Goal: Task Accomplishment & Management: Use online tool/utility

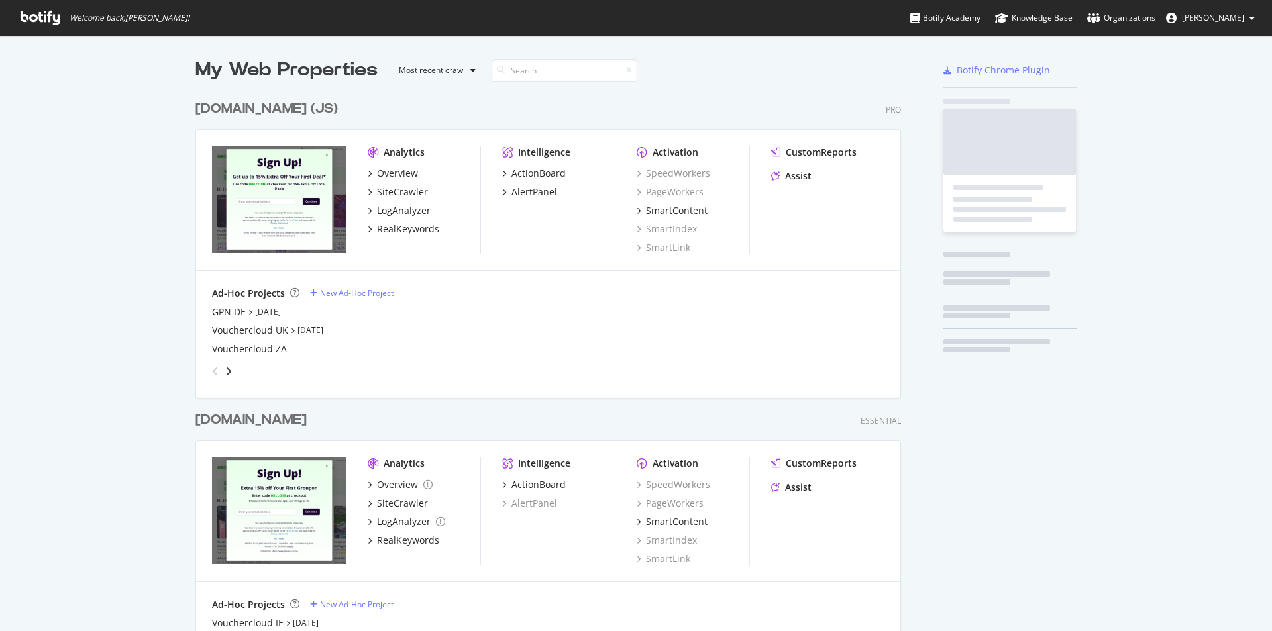
scroll to position [621, 1252]
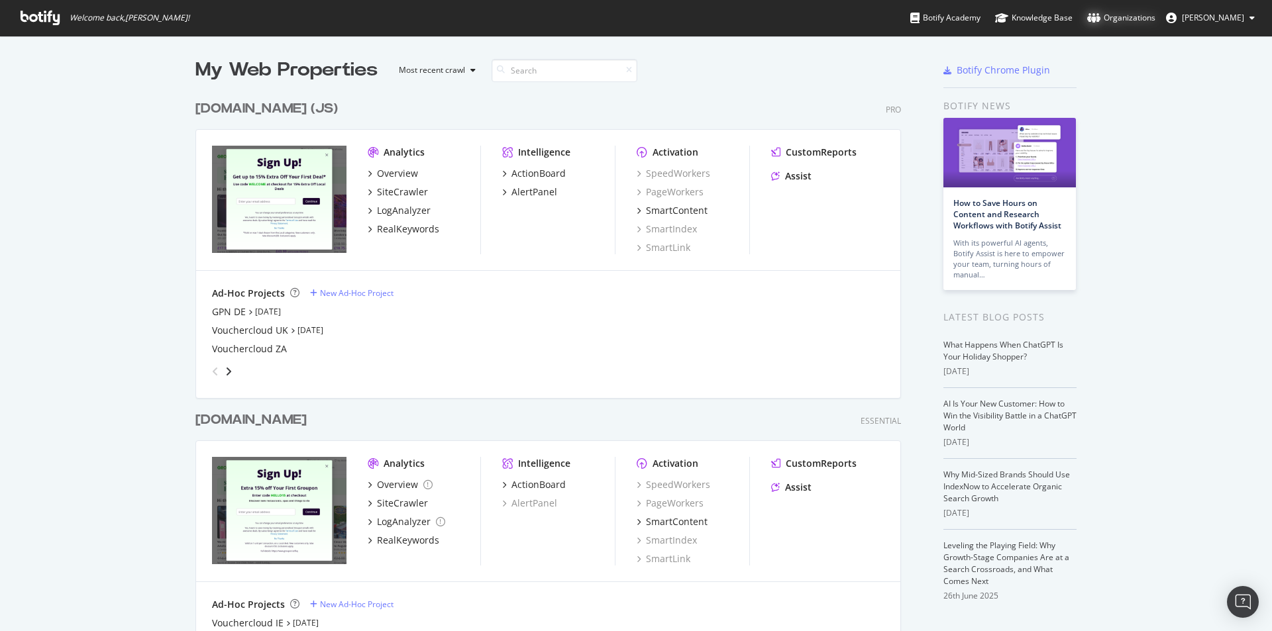
click at [1138, 15] on div "Organizations" at bounding box center [1121, 17] width 68 height 13
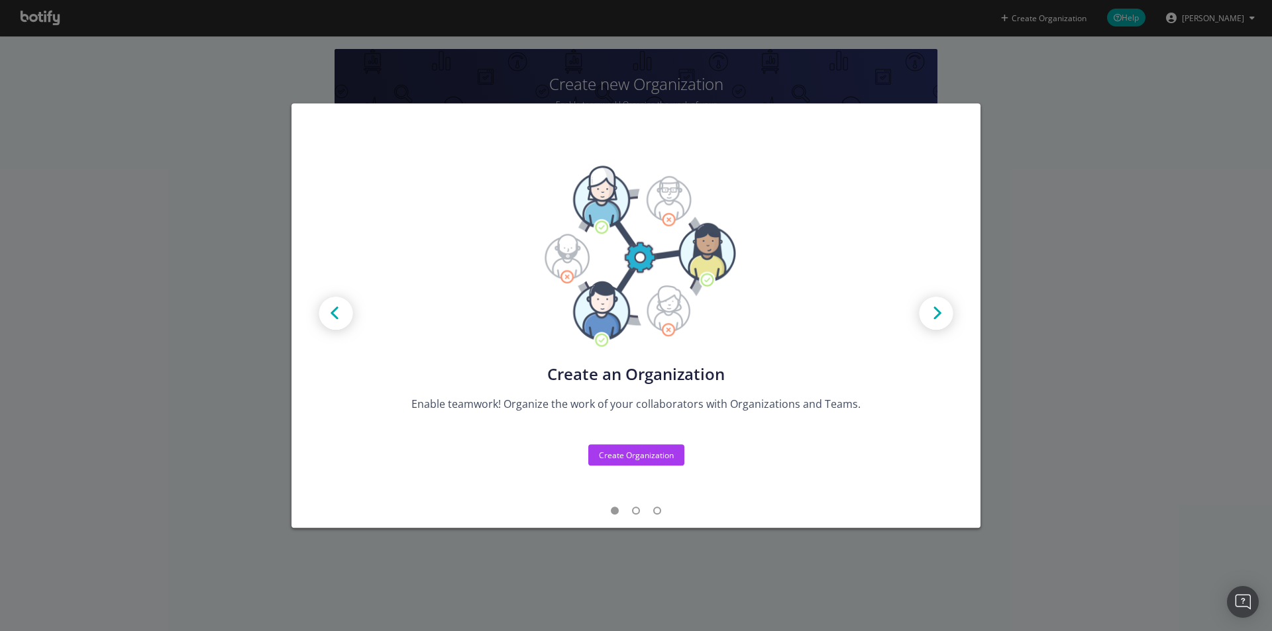
click at [1090, 205] on div "Create new Projects for your Teams Create the exact model that matches your Org…" at bounding box center [636, 315] width 1272 height 631
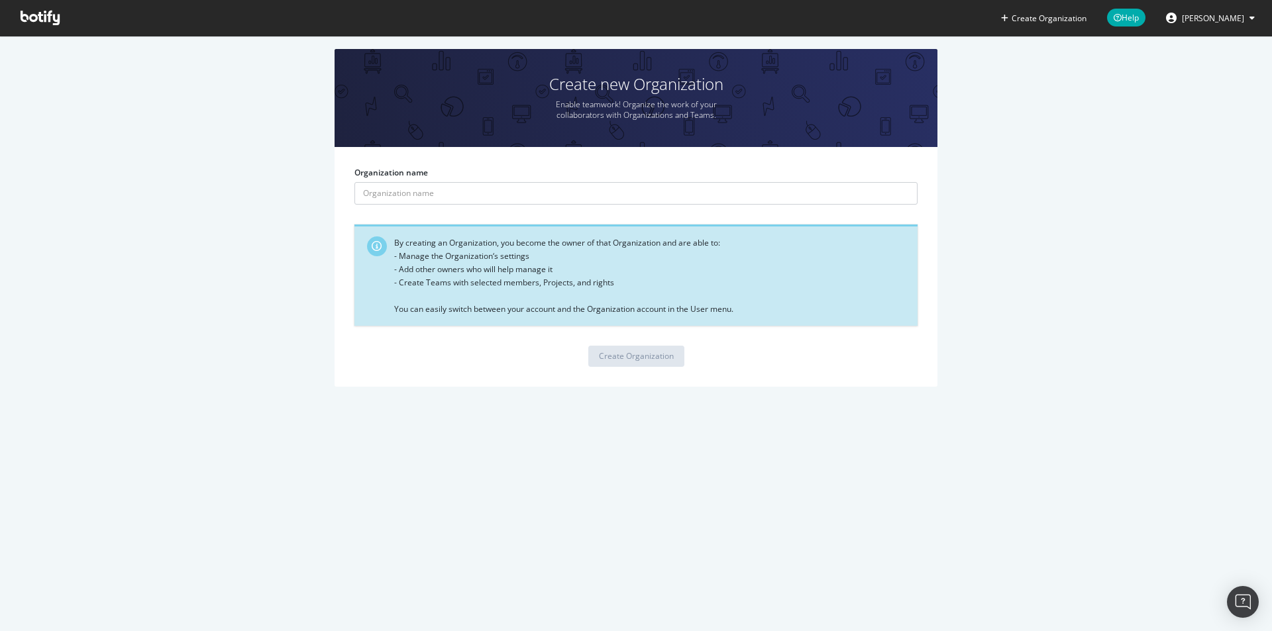
click at [1224, 19] on span "[PERSON_NAME]" at bounding box center [1213, 18] width 62 height 11
click at [1225, 19] on span "[PERSON_NAME]" at bounding box center [1213, 18] width 62 height 11
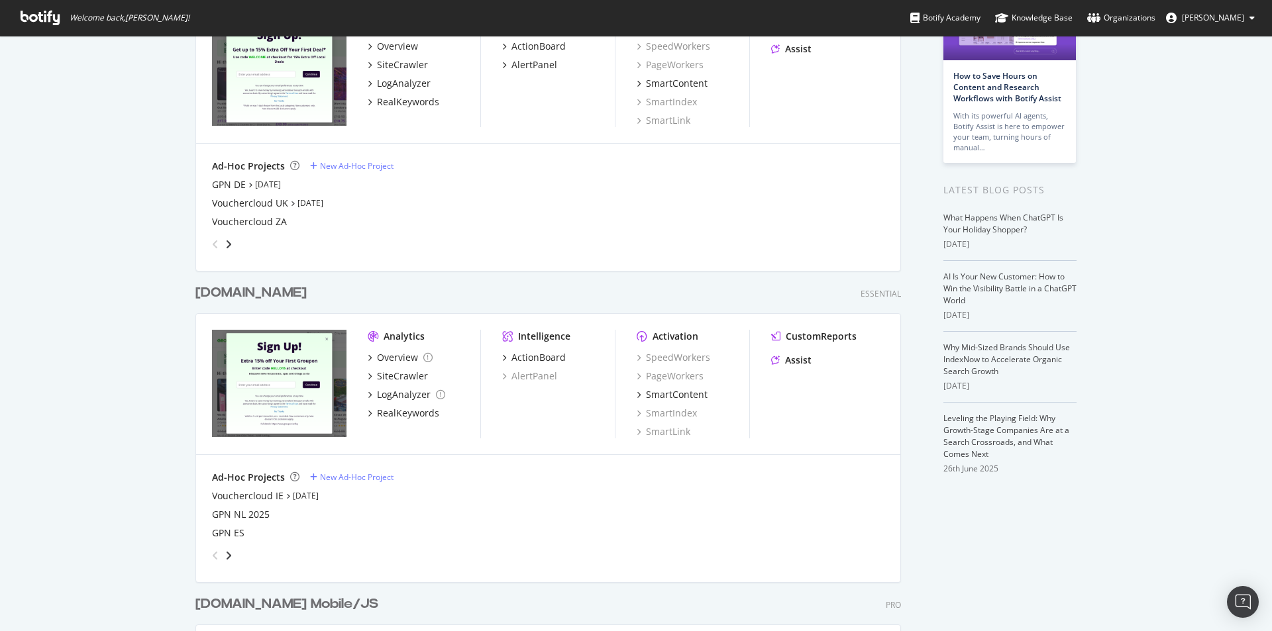
scroll to position [133, 0]
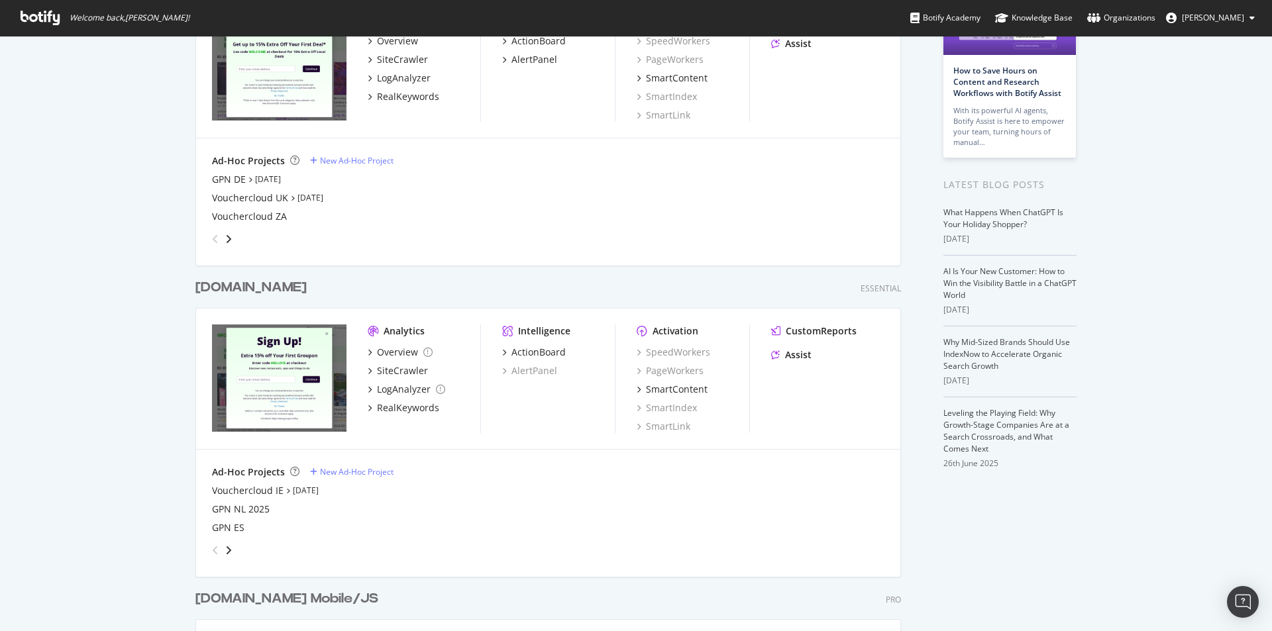
click at [228, 238] on div "angle-right" at bounding box center [228, 239] width 9 height 13
click at [225, 238] on icon "angle-right" at bounding box center [228, 239] width 7 height 11
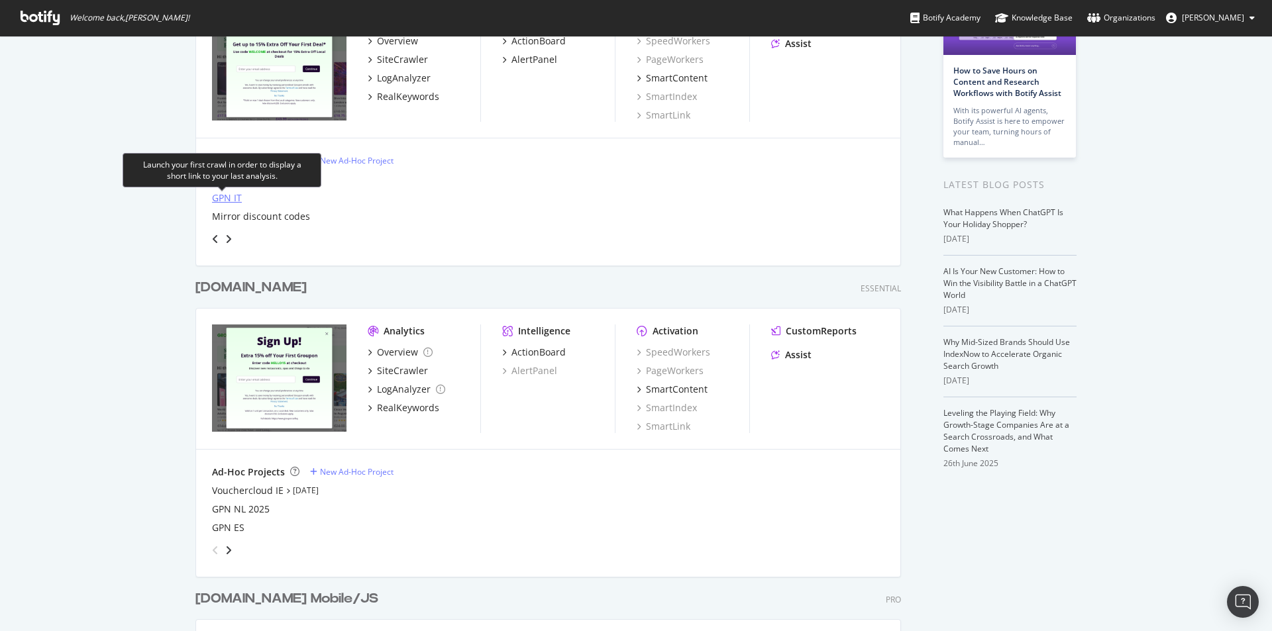
click at [212, 203] on div "GPN IT" at bounding box center [227, 197] width 30 height 13
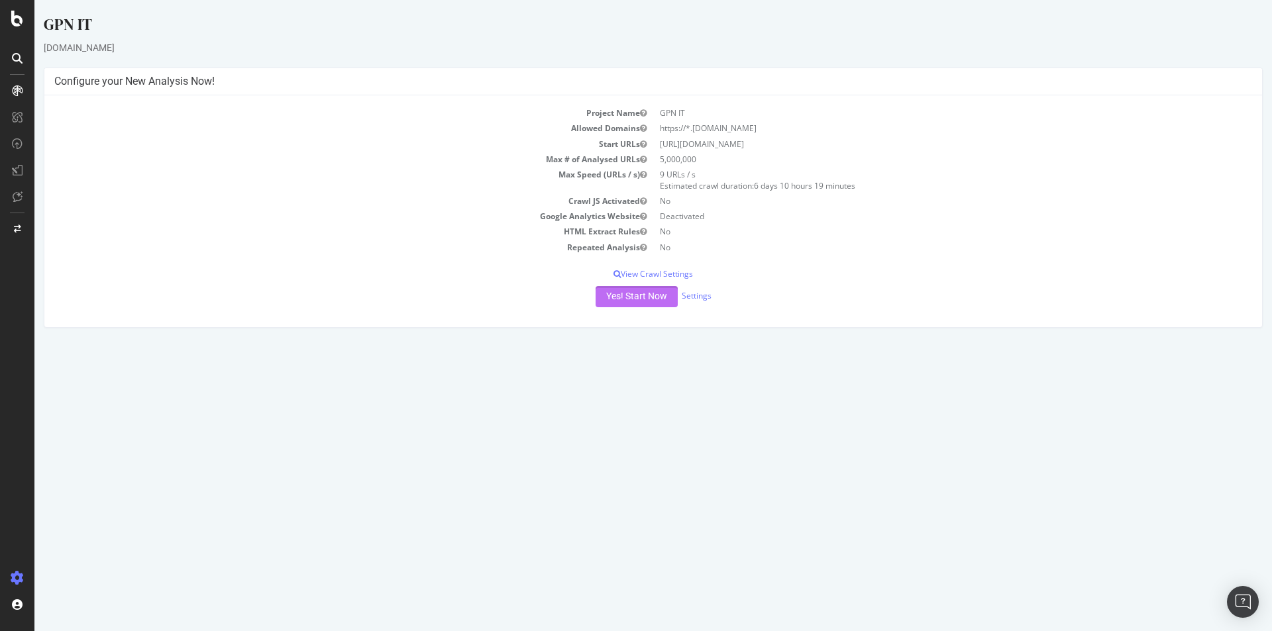
click at [651, 296] on button "Yes! Start Now" at bounding box center [637, 296] width 82 height 21
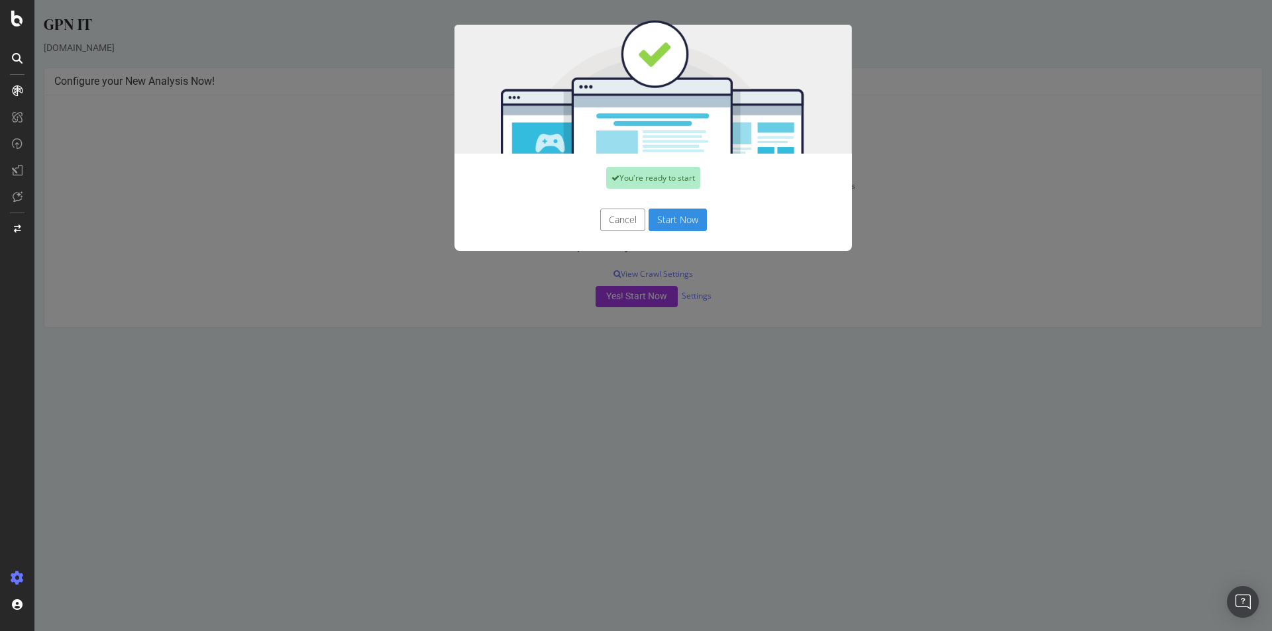
click at [672, 222] on button "Start Now" at bounding box center [678, 220] width 58 height 23
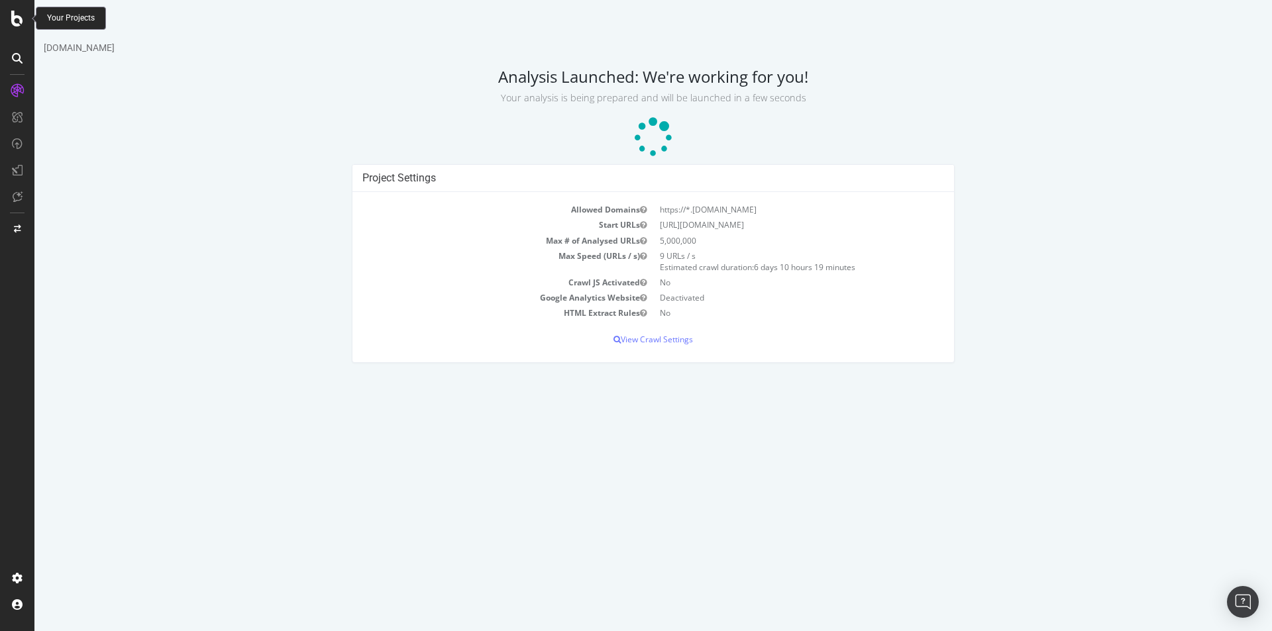
click at [13, 23] on icon at bounding box center [17, 19] width 12 height 16
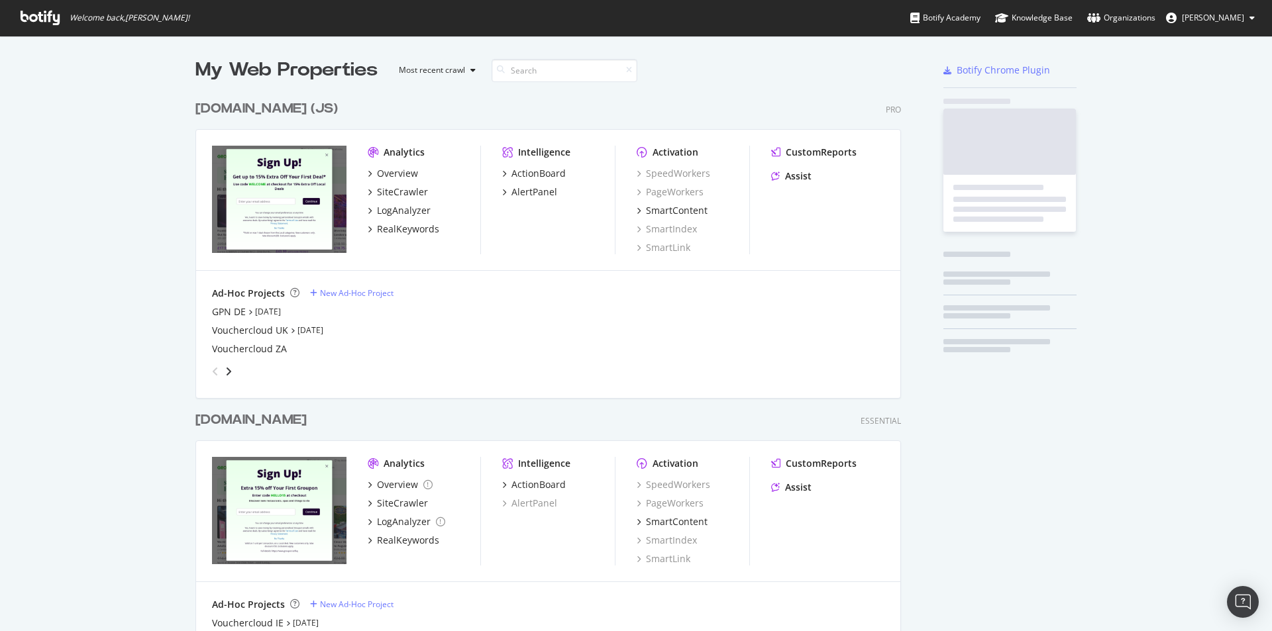
scroll to position [621, 1252]
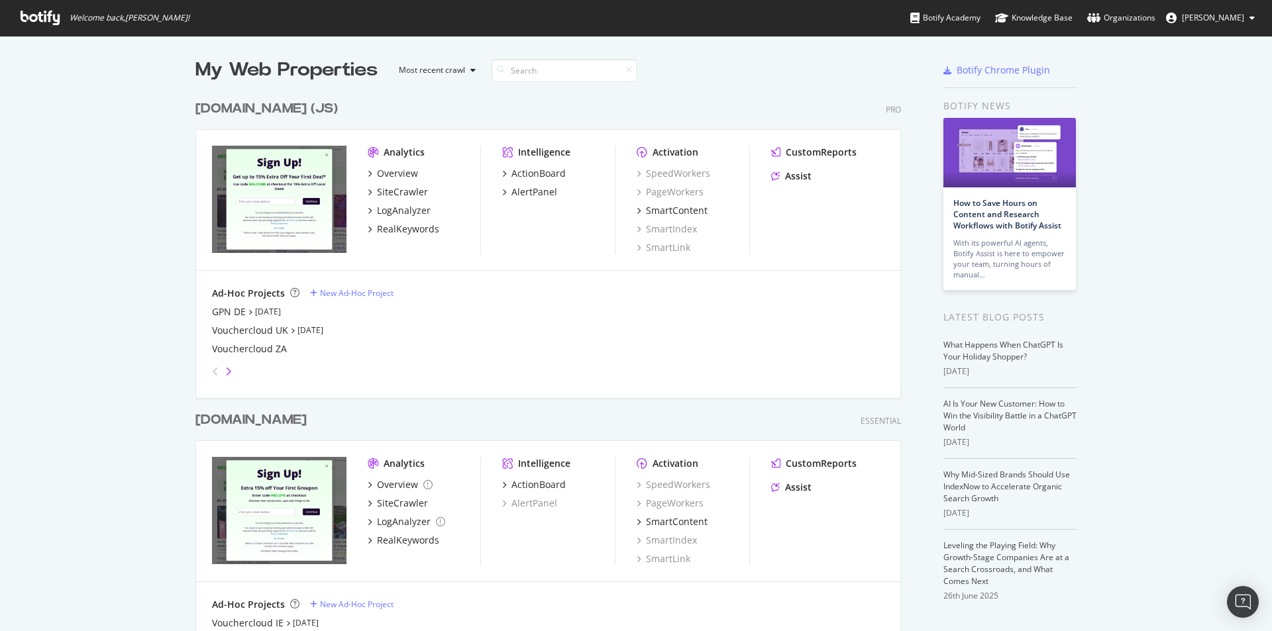
click at [225, 376] on icon "angle-right" at bounding box center [228, 371] width 7 height 11
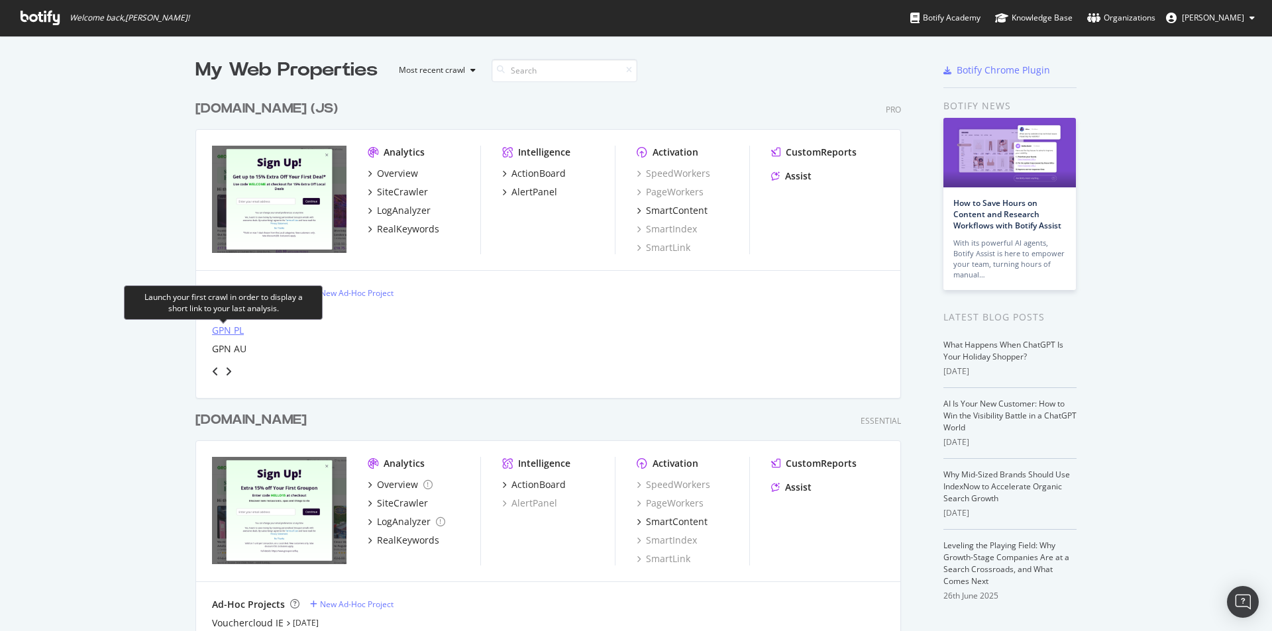
click at [219, 329] on div "GPN PL" at bounding box center [228, 330] width 32 height 13
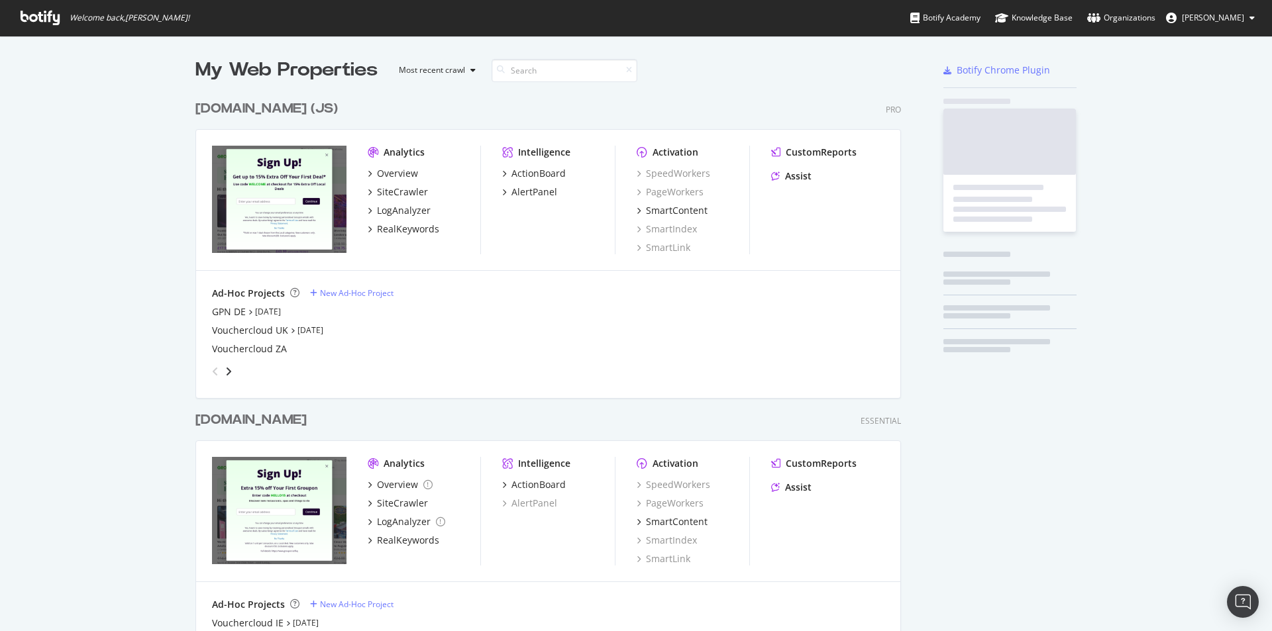
scroll to position [621, 1252]
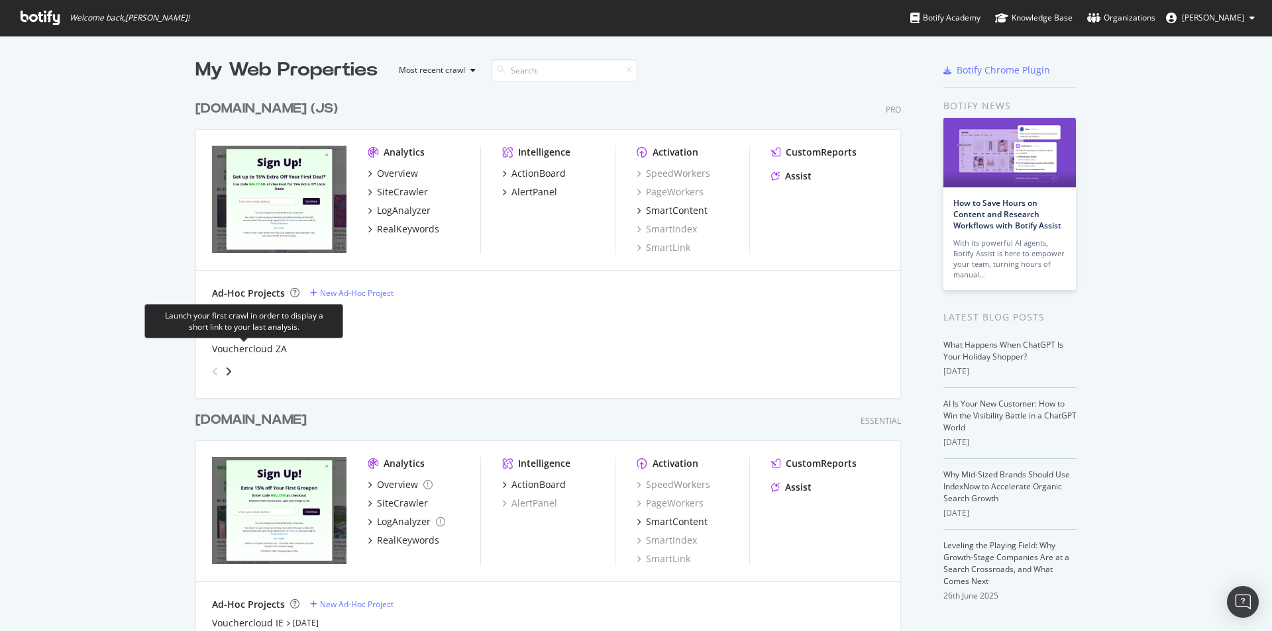
click at [227, 368] on div "angle-right" at bounding box center [228, 371] width 9 height 13
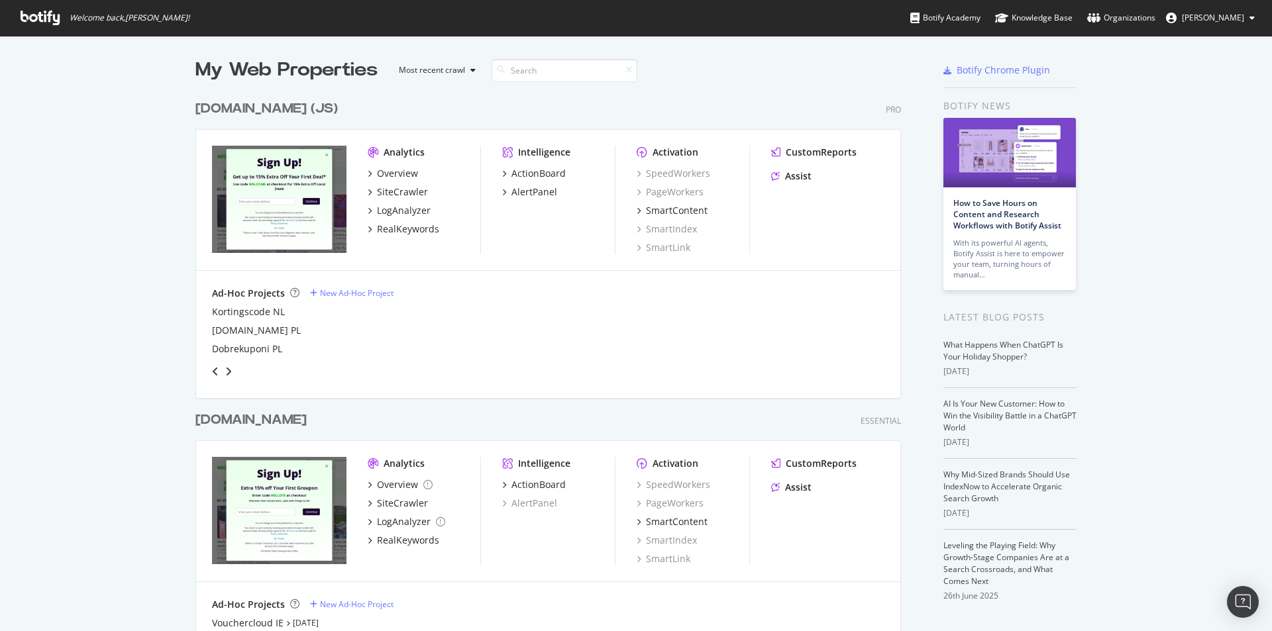
click at [227, 369] on div "angle-right" at bounding box center [228, 371] width 9 height 13
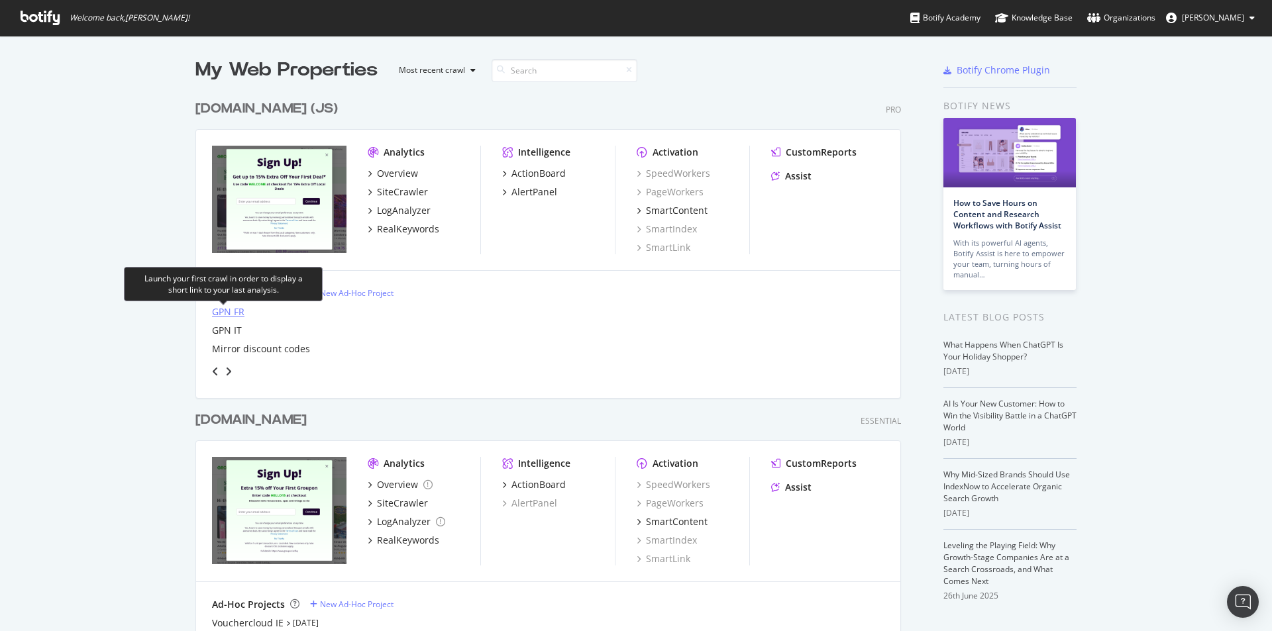
click at [217, 312] on div "GPN FR" at bounding box center [228, 311] width 32 height 13
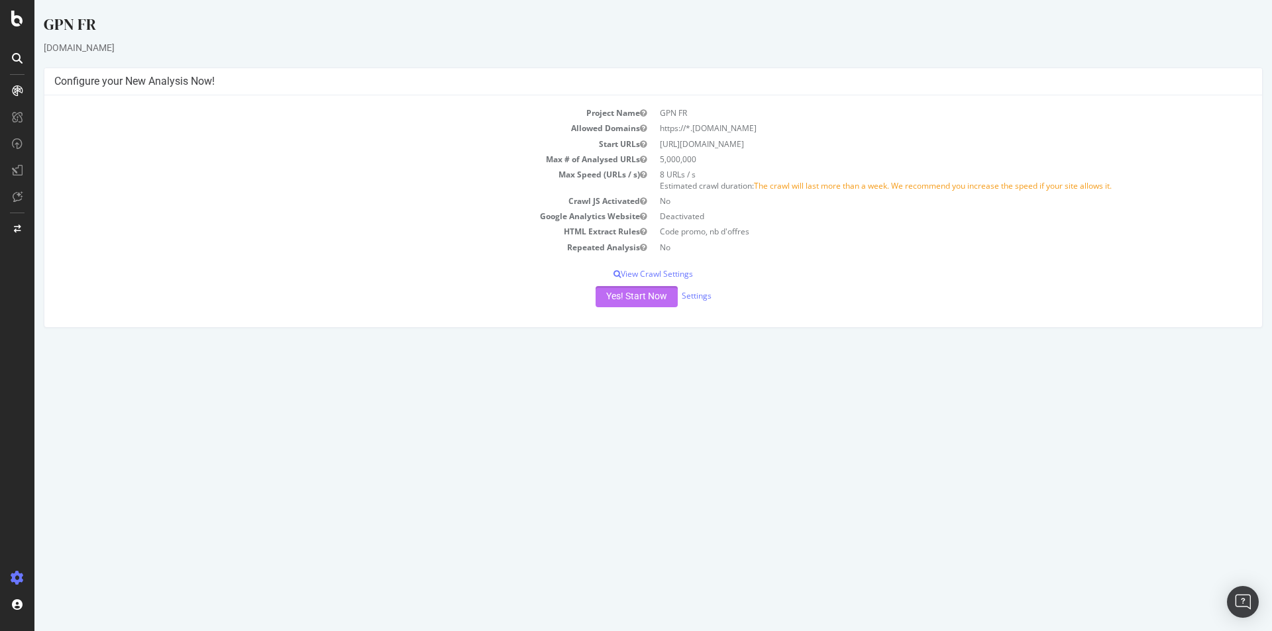
click at [633, 297] on button "Yes! Start Now" at bounding box center [637, 296] width 82 height 21
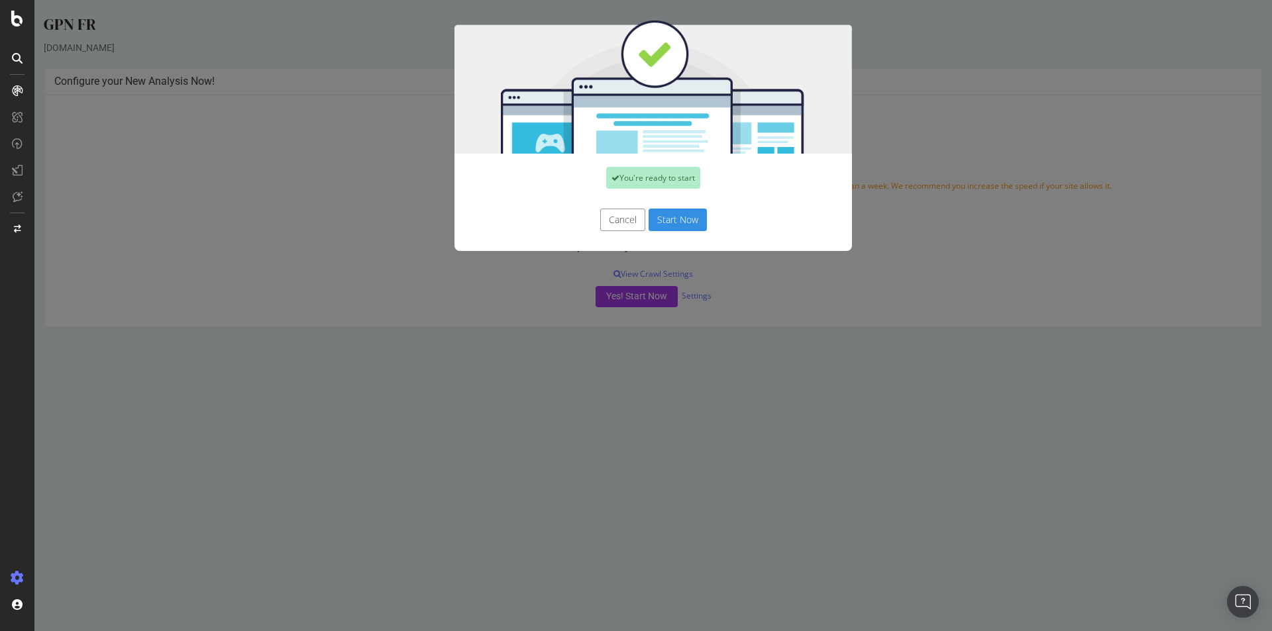
click at [682, 214] on button "Start Now" at bounding box center [678, 220] width 58 height 23
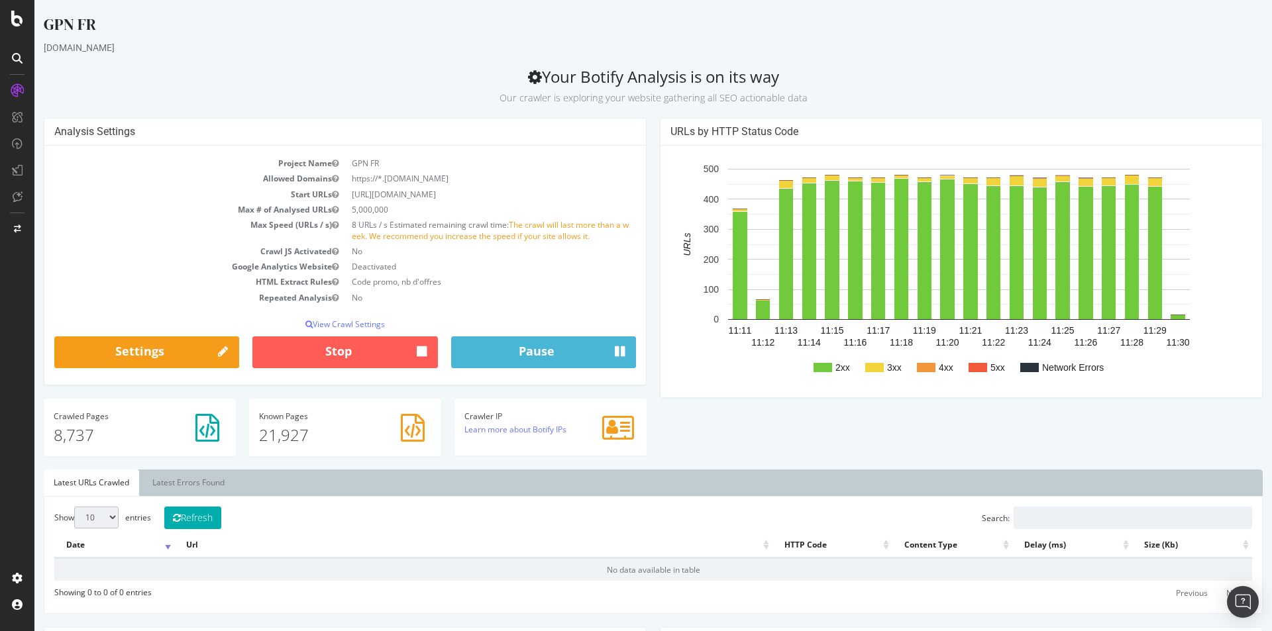
click at [20, 13] on icon at bounding box center [17, 19] width 12 height 16
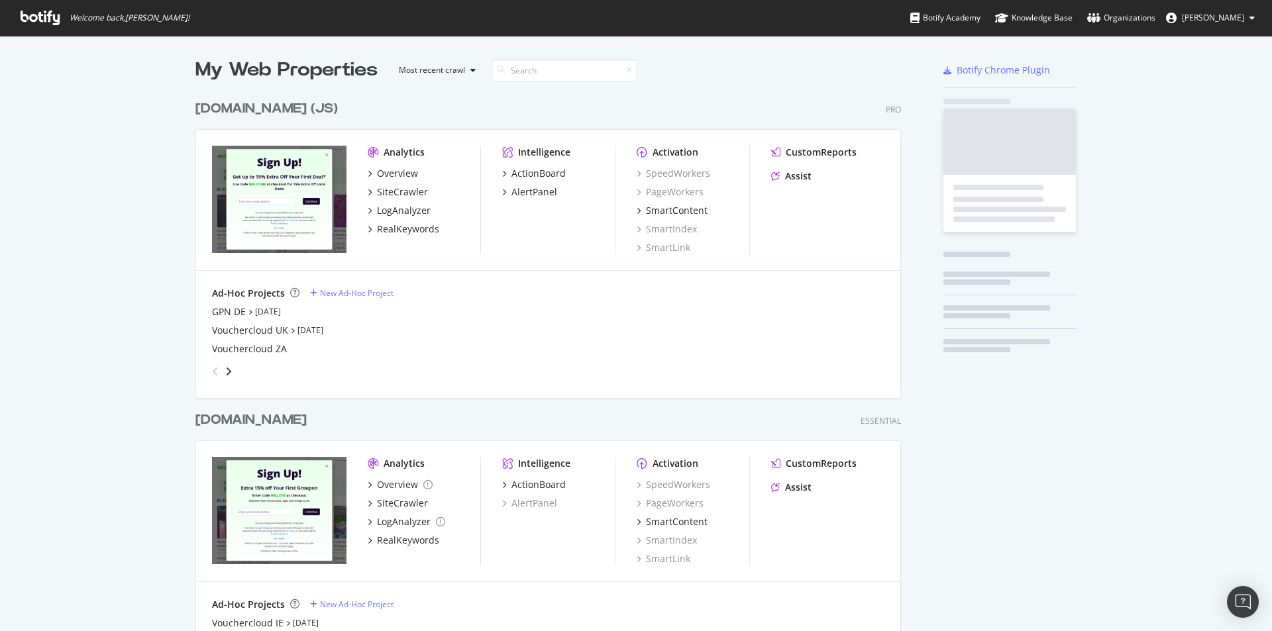
click at [19, 23] on span "Welcome back, Luca Malagigi !" at bounding box center [105, 18] width 190 height 36
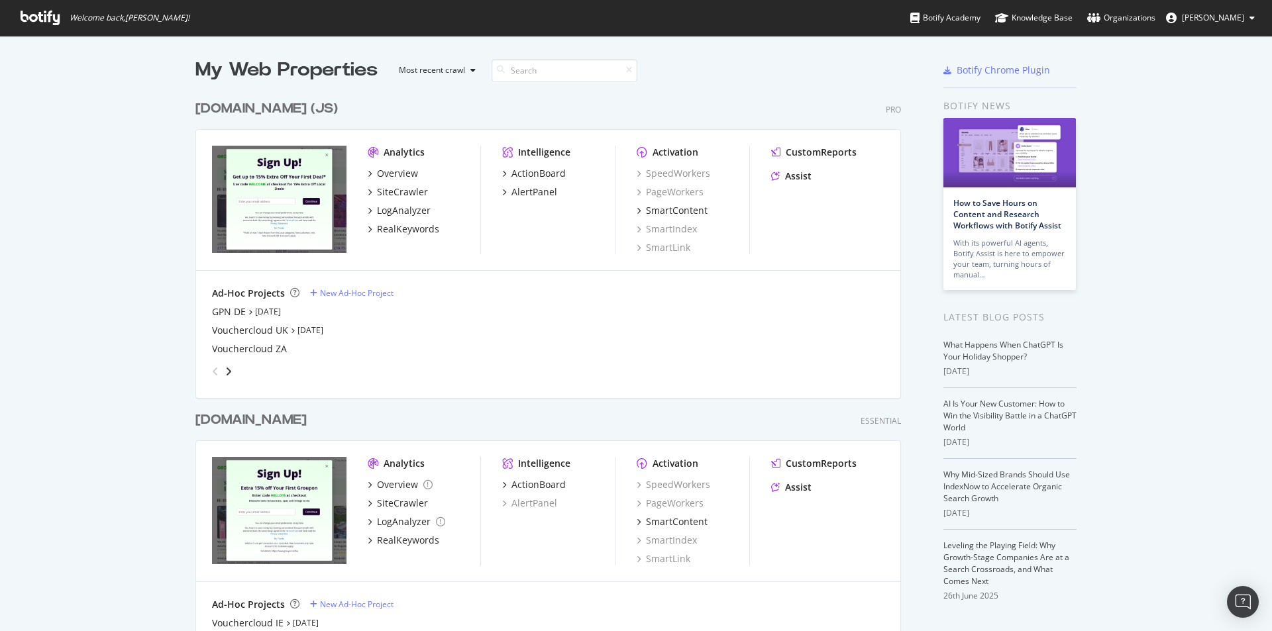
scroll to position [621, 1252]
click at [1246, 17] on button "[PERSON_NAME]" at bounding box center [1210, 17] width 110 height 21
